Goal: Information Seeking & Learning: Learn about a topic

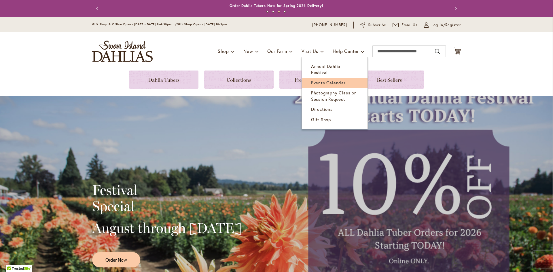
click at [316, 80] on span "Events Calendar" at bounding box center [328, 83] width 35 height 6
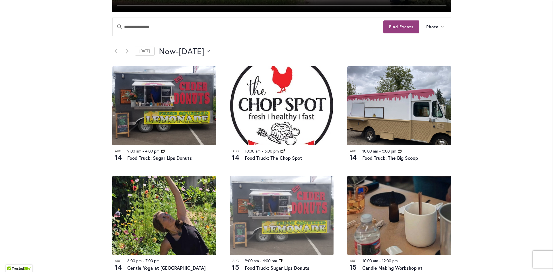
scroll to position [173, 0]
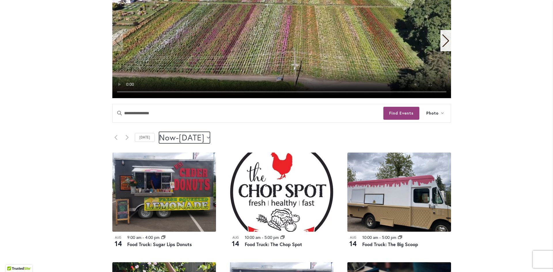
click at [210, 135] on button "Now Now - [DATE] August 16" at bounding box center [184, 138] width 51 height 12
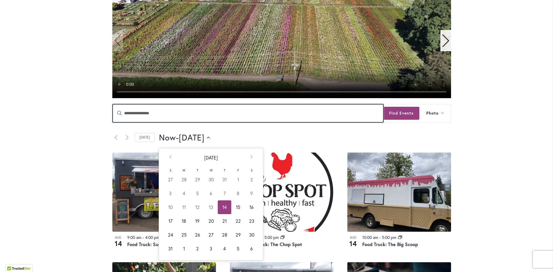
click at [274, 117] on input "Enter Keyword. Search for Events by Keyword." at bounding box center [248, 113] width 271 height 18
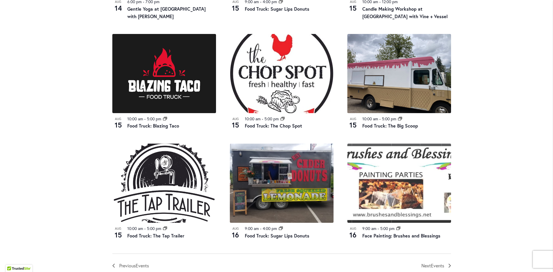
scroll to position [605, 0]
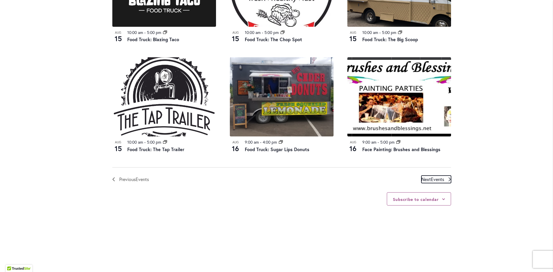
click at [431, 178] on span "Events" at bounding box center [437, 179] width 13 height 6
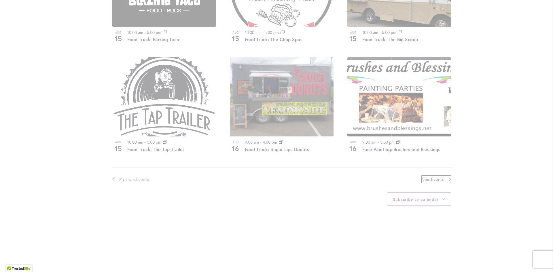
scroll to position [284, 0]
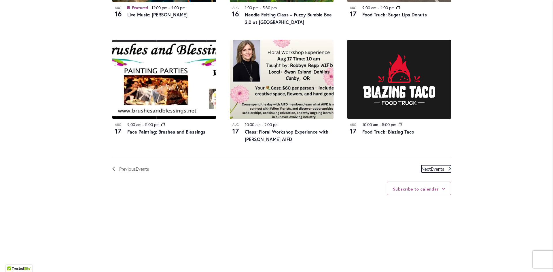
click at [433, 169] on span "Events" at bounding box center [437, 169] width 13 height 6
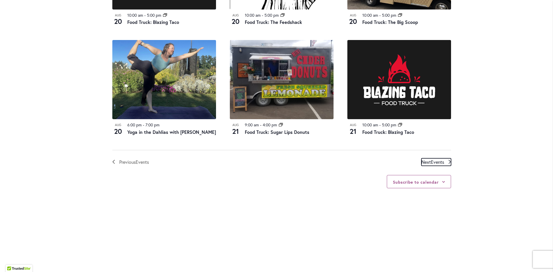
click at [432, 165] on span "Events" at bounding box center [437, 162] width 13 height 6
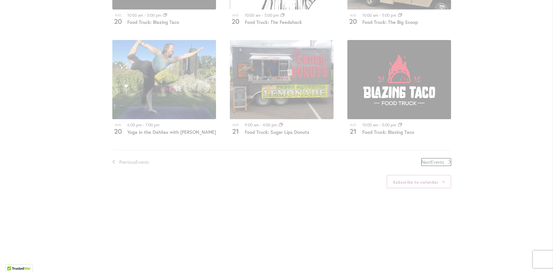
scroll to position [284, 0]
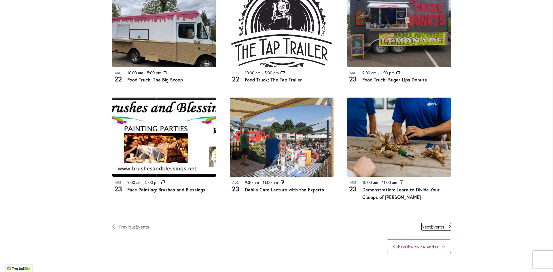
click at [438, 224] on span "Events" at bounding box center [437, 227] width 13 height 6
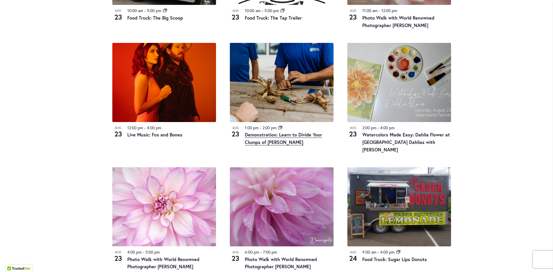
scroll to position [572, 0]
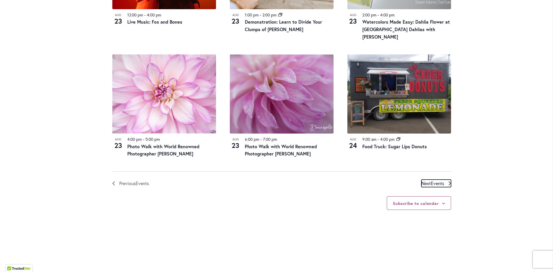
click at [425, 180] on span "Next Events" at bounding box center [432, 183] width 23 height 7
